Goal: Information Seeking & Learning: Learn about a topic

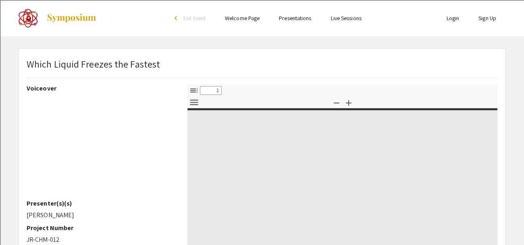
select select "custom"
type input "0"
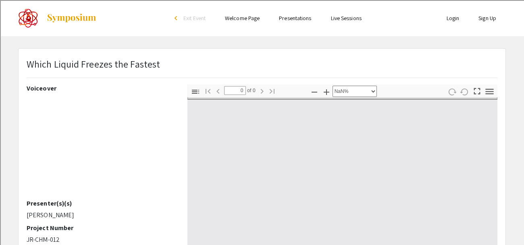
select select "auto"
type input "1"
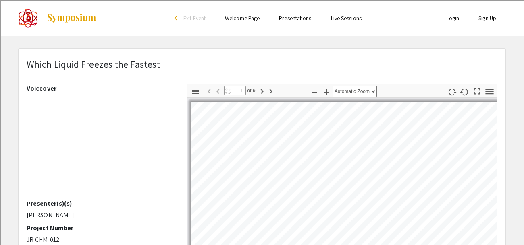
select select "auto"
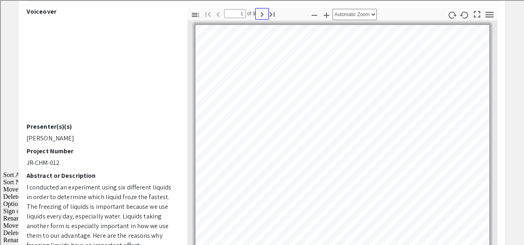
click at [261, 12] on icon "button" at bounding box center [262, 15] width 10 height 10
click at [262, 16] on icon "button" at bounding box center [262, 15] width 10 height 10
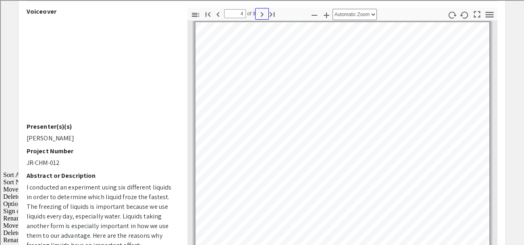
click at [262, 16] on icon "button" at bounding box center [262, 15] width 10 height 10
click at [216, 12] on icon "button" at bounding box center [218, 15] width 10 height 10
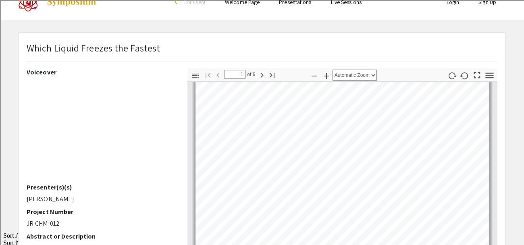
scroll to position [12, 0]
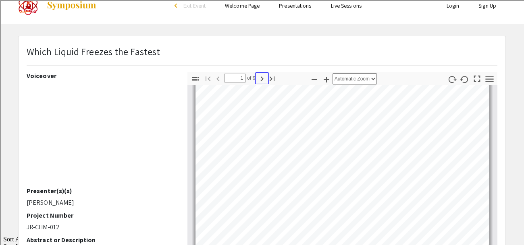
click at [262, 81] on icon "button" at bounding box center [262, 79] width 10 height 10
type input "2"
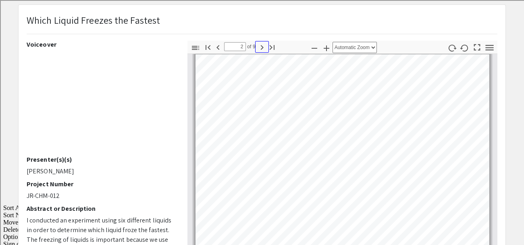
scroll to position [45, 0]
click at [262, 46] on icon "button" at bounding box center [262, 47] width 10 height 10
type input "3"
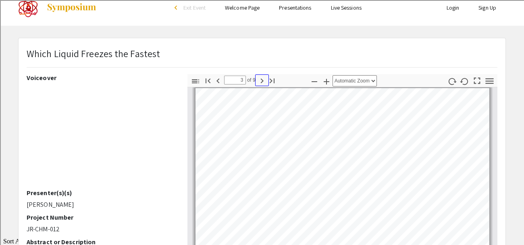
scroll to position [0, 0]
